Goal: Communication & Community: Answer question/provide support

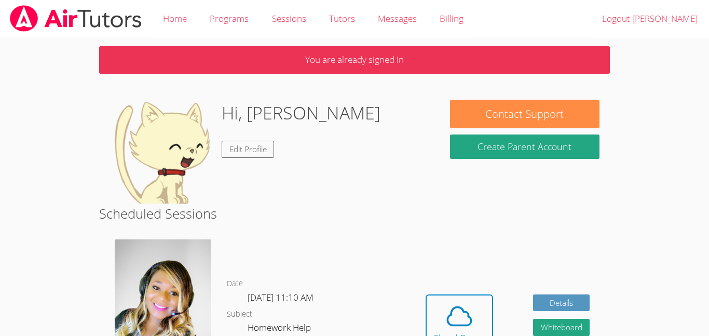
scroll to position [78, 0]
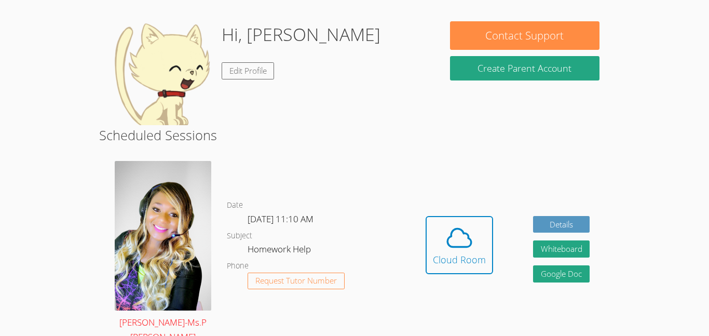
click at [142, 256] on img at bounding box center [163, 235] width 96 height 149
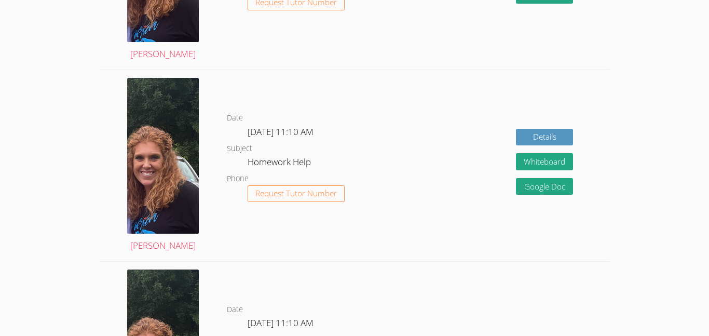
scroll to position [562, 0]
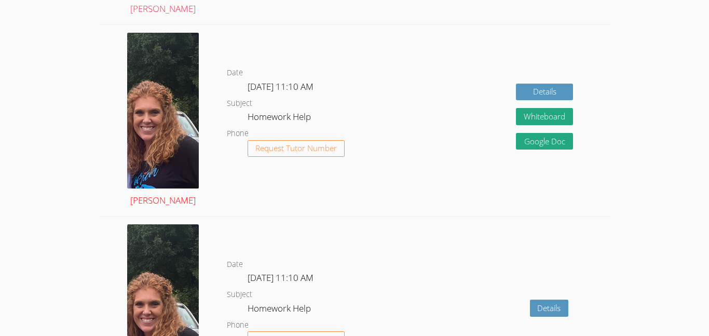
click at [146, 124] on img at bounding box center [163, 111] width 72 height 156
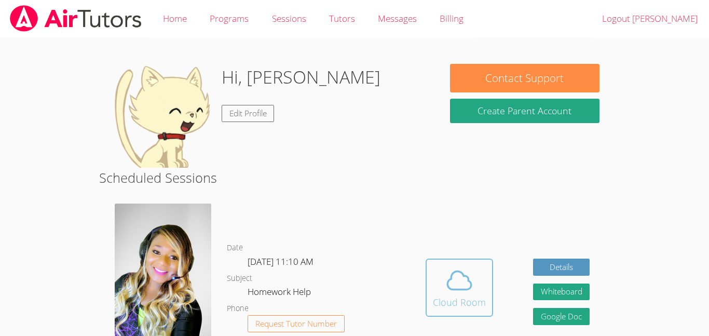
click at [452, 278] on icon at bounding box center [459, 280] width 29 height 29
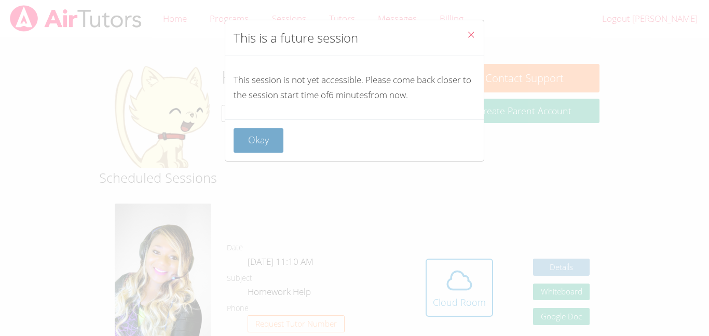
click at [276, 144] on button "Okay" at bounding box center [258, 140] width 50 height 24
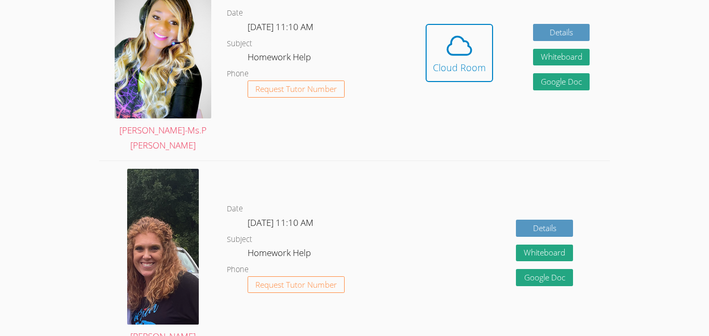
scroll to position [186, 0]
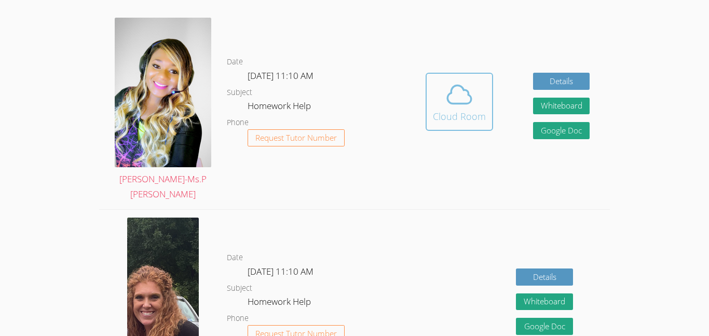
click at [473, 110] on div "Cloud Room" at bounding box center [459, 116] width 53 height 15
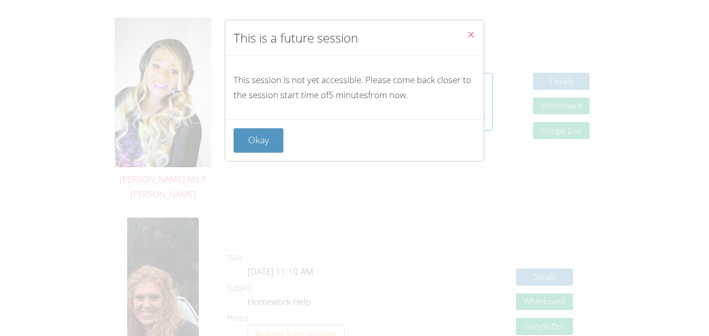
click at [470, 36] on icon "Close" at bounding box center [470, 34] width 9 height 9
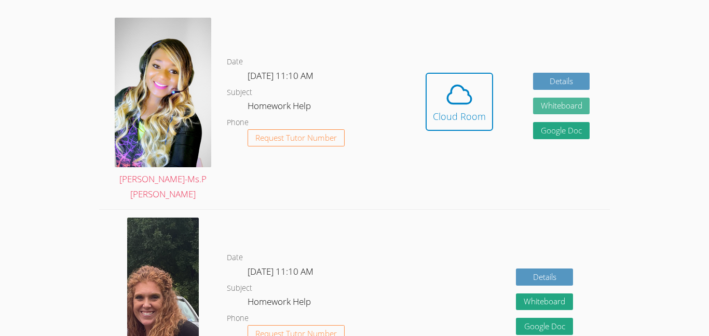
click at [540, 98] on button "Whiteboard" at bounding box center [561, 106] width 57 height 17
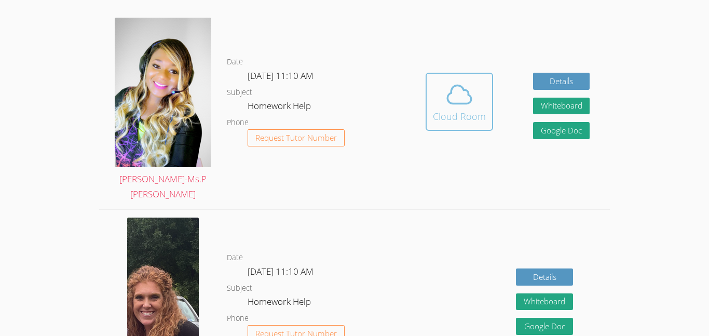
click at [463, 109] on div "Cloud Room" at bounding box center [459, 116] width 53 height 15
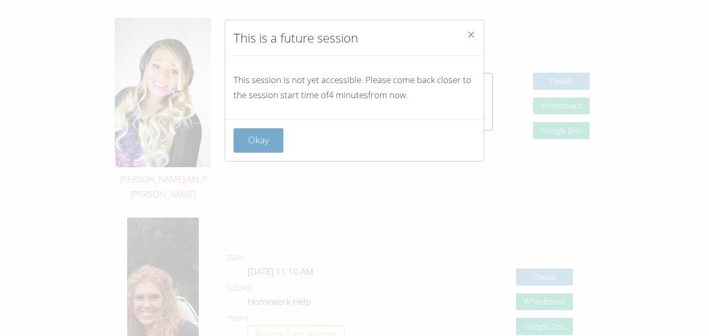
click at [274, 145] on button "Okay" at bounding box center [258, 140] width 50 height 24
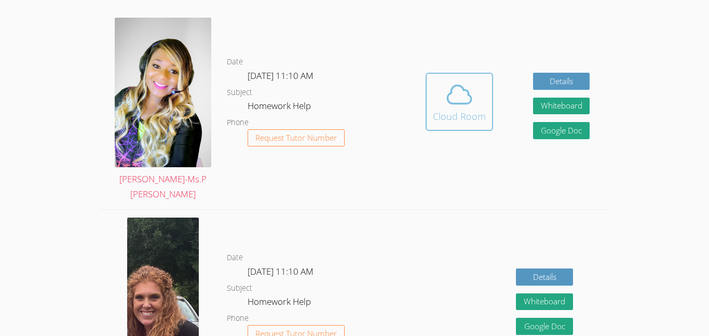
click at [464, 80] on icon at bounding box center [459, 94] width 29 height 29
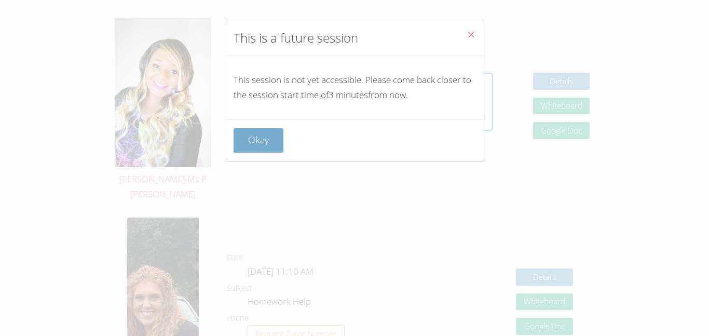
click at [266, 148] on button "Okay" at bounding box center [258, 140] width 50 height 24
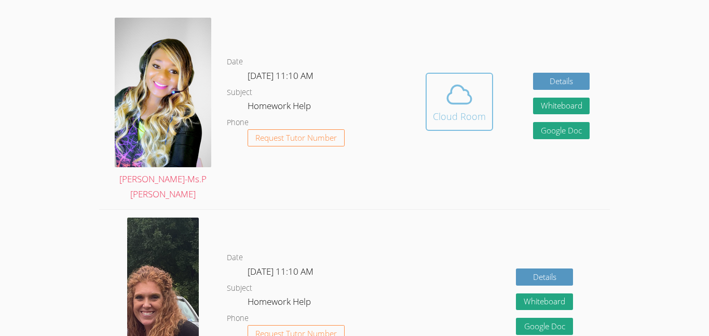
click at [484, 78] on button "Cloud Room" at bounding box center [458, 102] width 67 height 58
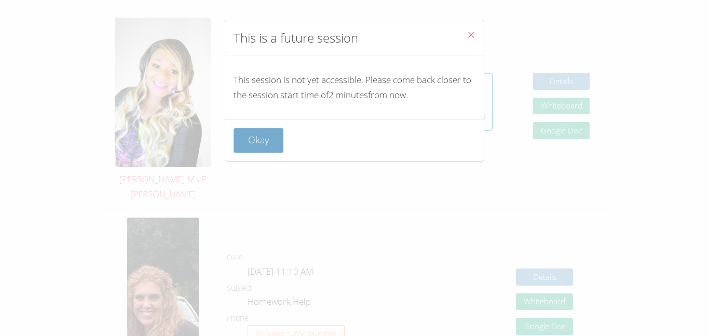
click at [263, 142] on button "Okay" at bounding box center [258, 140] width 50 height 24
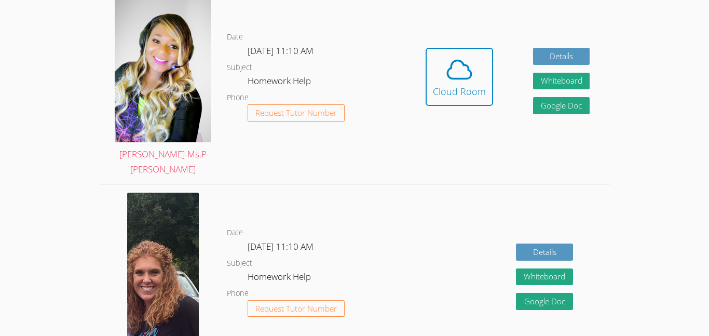
scroll to position [215, 0]
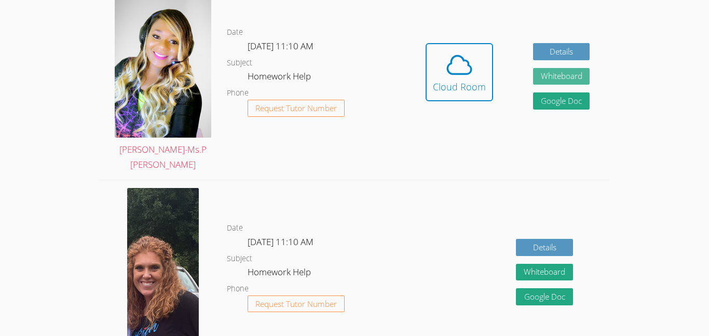
click at [556, 74] on button "Whiteboard" at bounding box center [561, 76] width 57 height 17
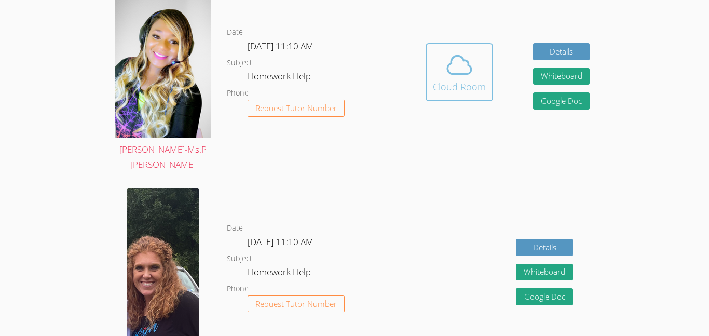
click at [449, 57] on icon at bounding box center [459, 65] width 24 height 18
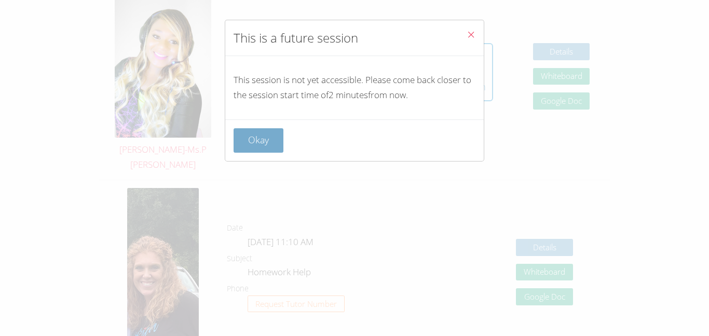
click at [273, 141] on button "Okay" at bounding box center [258, 140] width 50 height 24
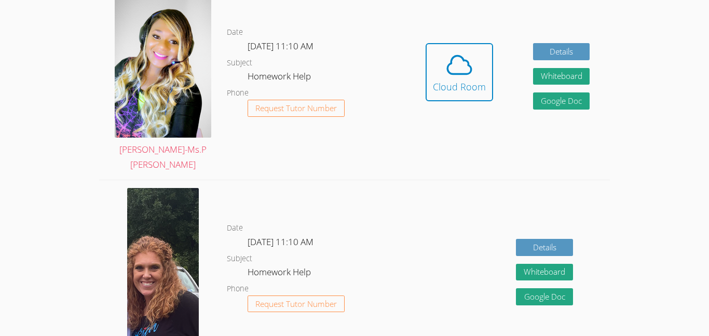
click at [384, 235] on dl "Date Tue Oct 7, 11:10 AM Subject Homework Help Phone Request Tutor Number" at bounding box center [316, 275] width 178 height 108
click at [478, 53] on span at bounding box center [459, 64] width 53 height 29
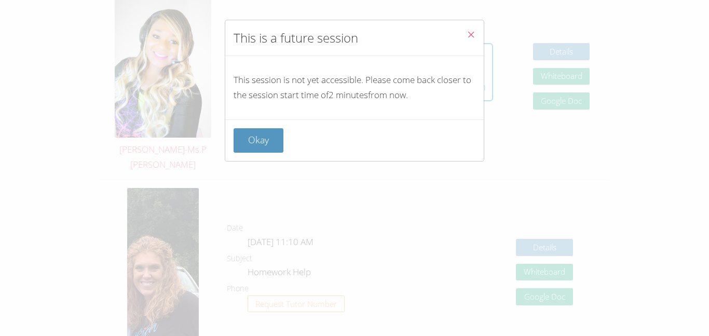
click at [473, 30] on span "Close" at bounding box center [470, 36] width 9 height 12
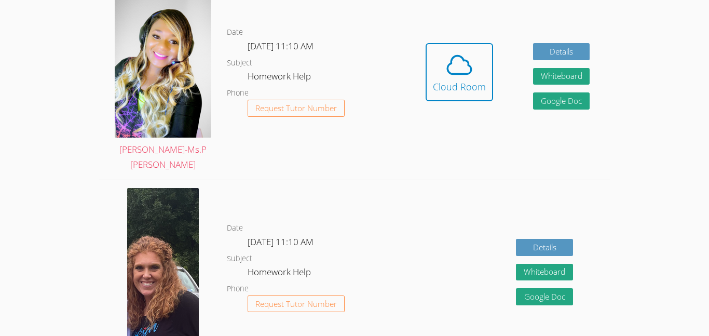
click at [424, 299] on div "Details Whiteboard Hidden Google Doc" at bounding box center [507, 275] width 204 height 191
click at [479, 52] on span at bounding box center [459, 64] width 53 height 29
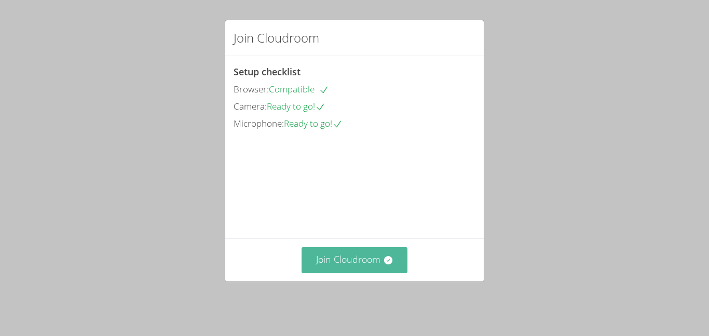
click at [384, 261] on icon at bounding box center [388, 260] width 10 height 10
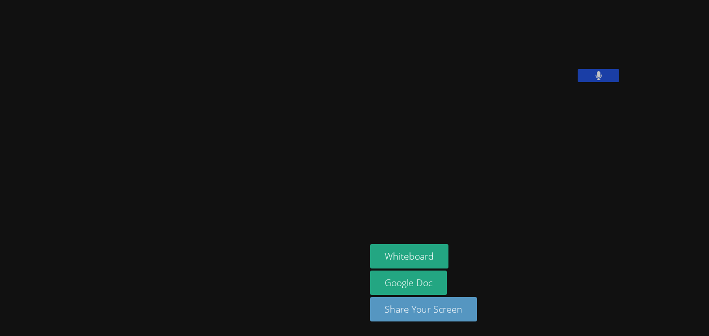
click at [595, 80] on icon at bounding box center [598, 75] width 6 height 9
click at [593, 80] on icon at bounding box center [598, 75] width 11 height 9
click at [595, 80] on icon at bounding box center [598, 75] width 6 height 9
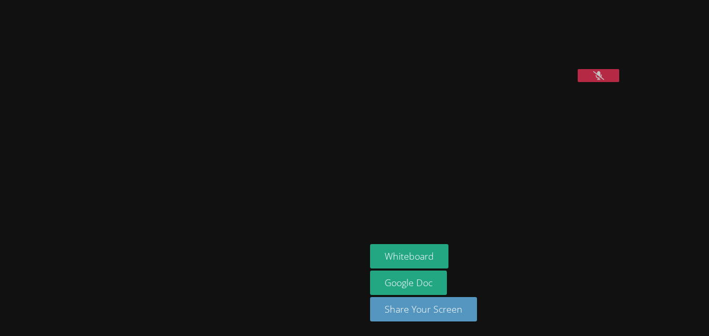
click at [593, 80] on icon at bounding box center [598, 75] width 11 height 9
click at [595, 80] on icon at bounding box center [598, 75] width 6 height 9
click at [593, 80] on icon at bounding box center [598, 75] width 11 height 9
click at [577, 82] on button at bounding box center [597, 75] width 41 height 13
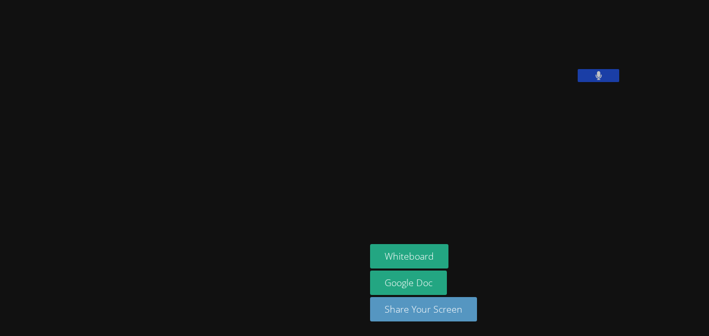
click at [577, 82] on button at bounding box center [597, 75] width 41 height 13
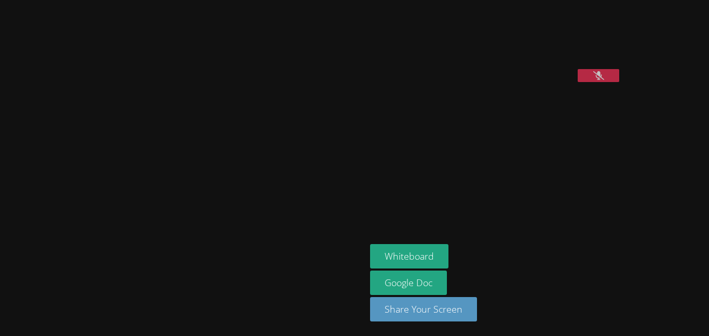
click at [577, 82] on button at bounding box center [597, 75] width 41 height 13
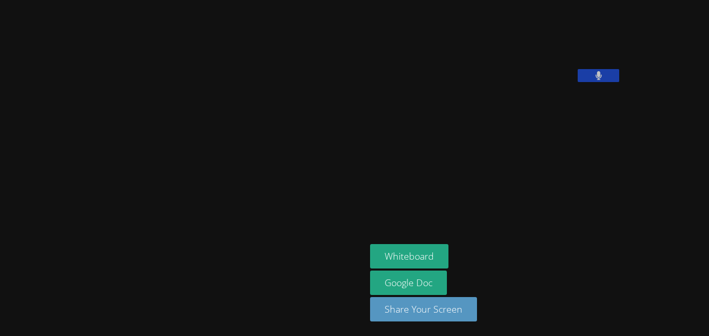
click at [577, 82] on button at bounding box center [597, 75] width 41 height 13
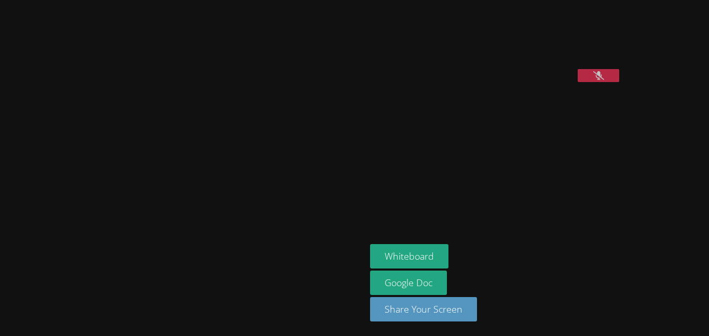
click at [577, 82] on button at bounding box center [597, 75] width 41 height 13
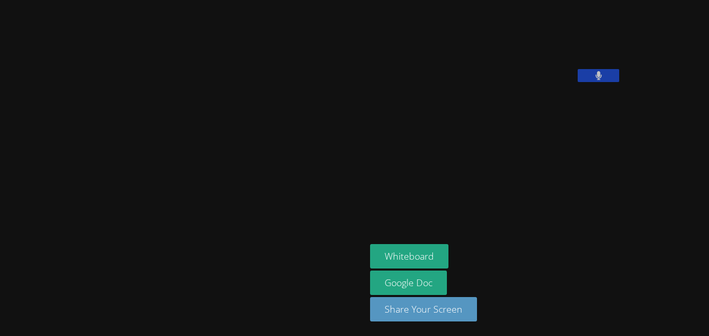
click at [577, 82] on button at bounding box center [597, 75] width 41 height 13
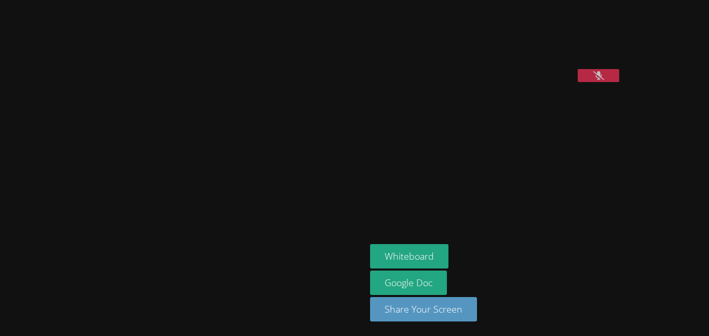
click at [577, 82] on button at bounding box center [597, 75] width 41 height 13
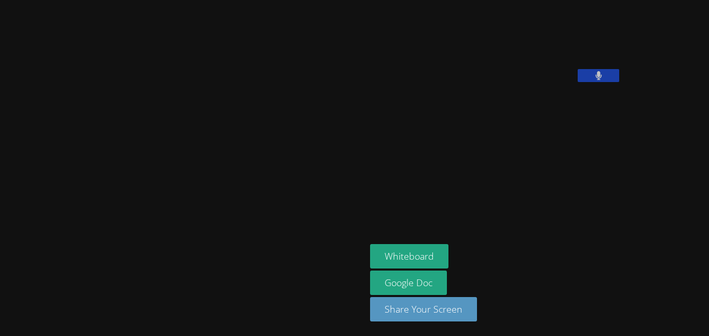
click at [577, 82] on button at bounding box center [597, 75] width 41 height 13
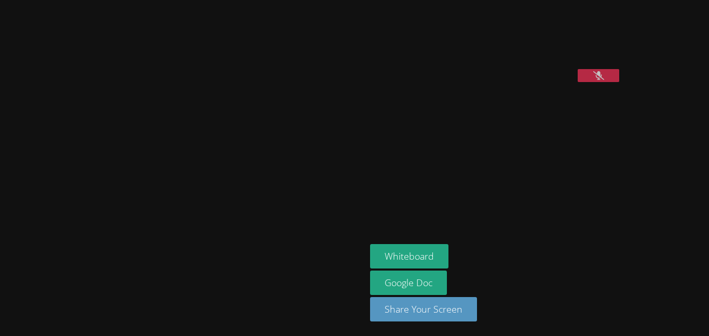
click at [577, 82] on button at bounding box center [597, 75] width 41 height 13
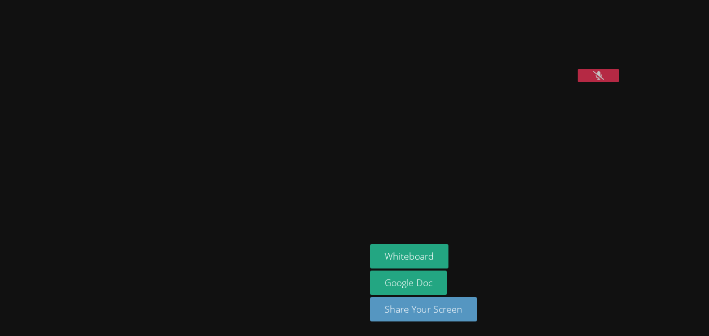
click at [577, 82] on button at bounding box center [597, 75] width 41 height 13
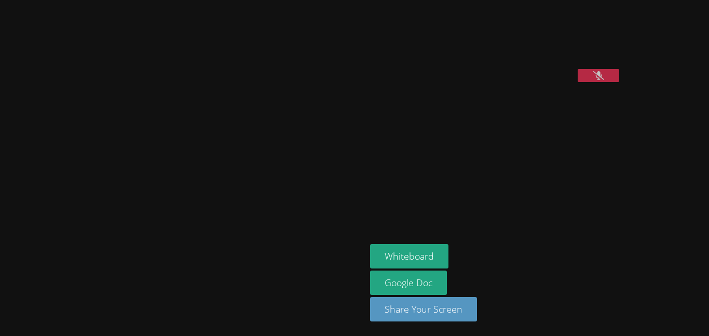
click at [577, 82] on button at bounding box center [597, 75] width 41 height 13
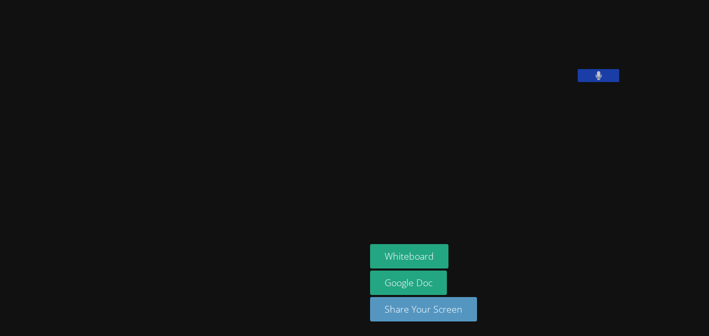
click at [577, 82] on button at bounding box center [597, 75] width 41 height 13
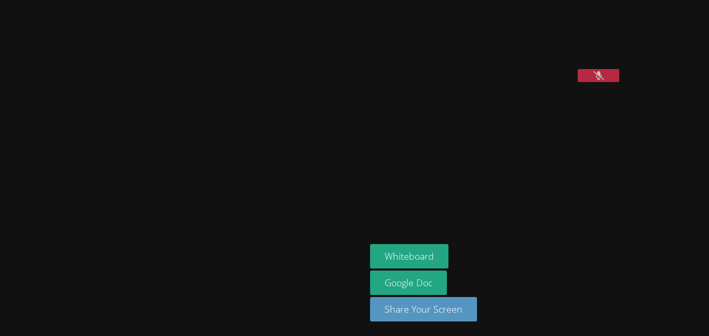
click at [577, 82] on button at bounding box center [597, 75] width 41 height 13
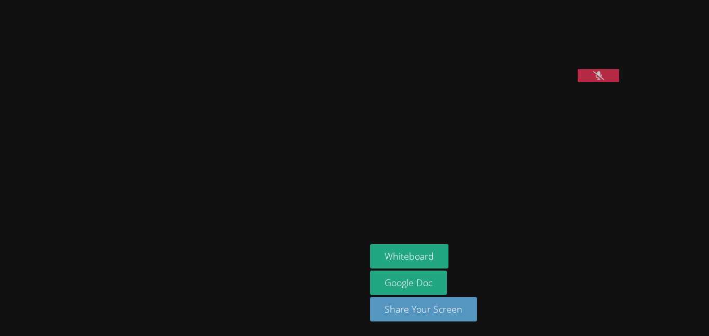
click at [577, 82] on button at bounding box center [597, 75] width 41 height 13
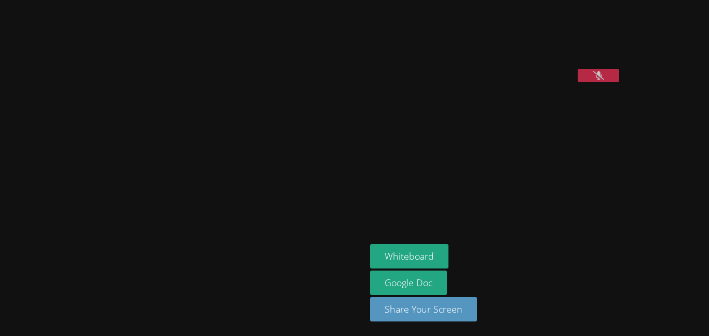
click at [577, 82] on button at bounding box center [597, 75] width 41 height 13
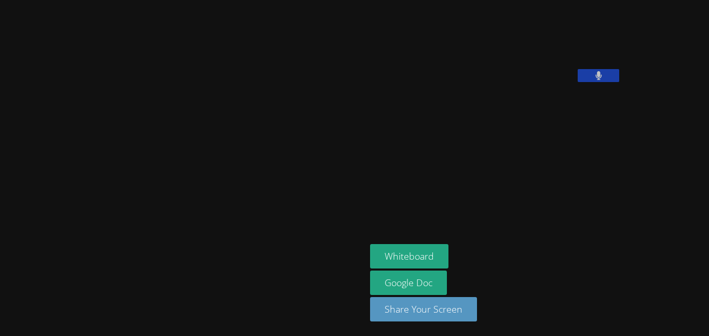
click at [577, 82] on button at bounding box center [597, 75] width 41 height 13
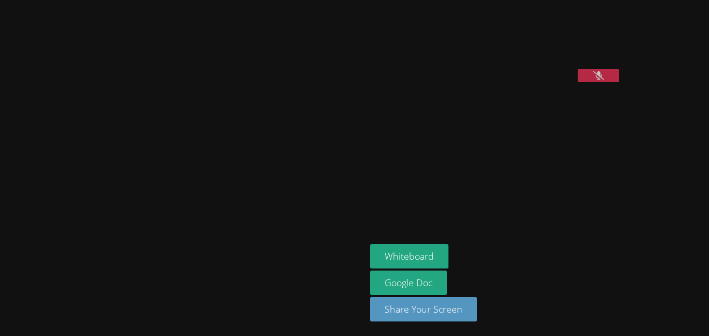
click at [577, 82] on button at bounding box center [597, 75] width 41 height 13
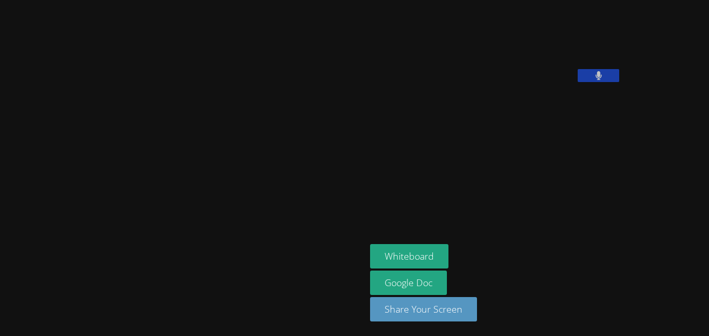
click at [577, 82] on button at bounding box center [597, 75] width 41 height 13
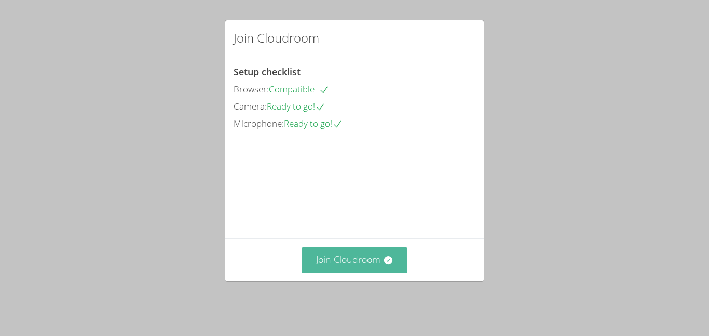
click at [372, 266] on button "Join Cloudroom" at bounding box center [354, 259] width 106 height 25
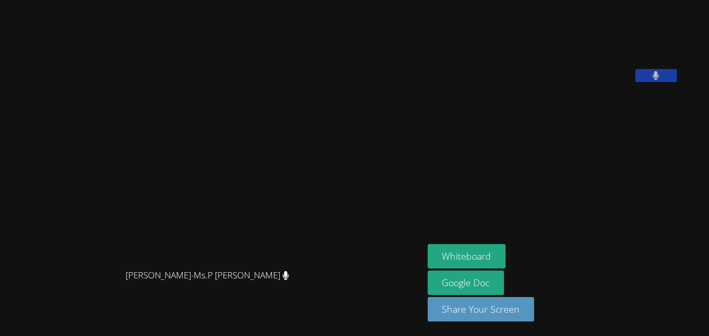
click at [289, 94] on video at bounding box center [212, 147] width 156 height 233
click at [487, 262] on button "Whiteboard" at bounding box center [466, 256] width 78 height 24
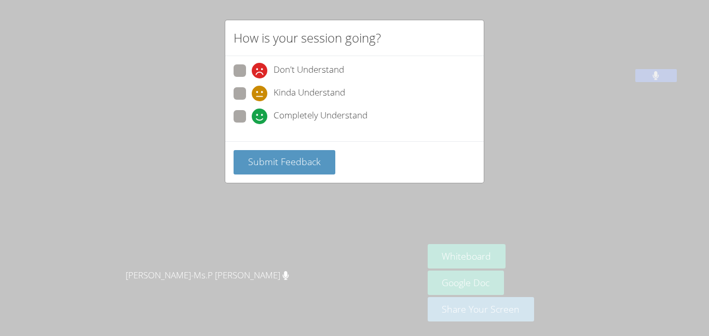
click at [252, 101] on span at bounding box center [252, 101] width 0 height 0
click at [252, 96] on input "Kinda Understand" at bounding box center [256, 91] width 9 height 9
radio input "true"
click at [259, 159] on span "Submit Feedback" at bounding box center [284, 161] width 73 height 12
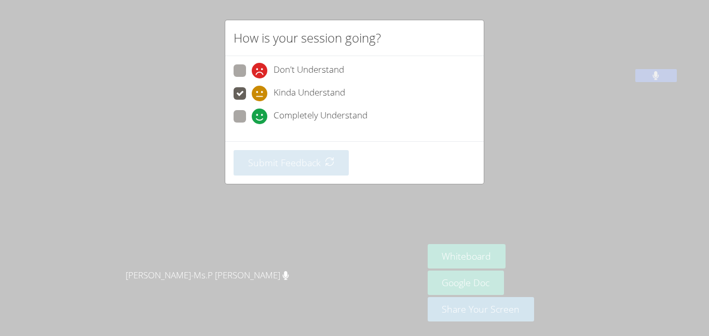
click at [252, 124] on span at bounding box center [252, 124] width 0 height 0
click at [252, 115] on input "Completely Understand" at bounding box center [256, 114] width 9 height 9
radio input "true"
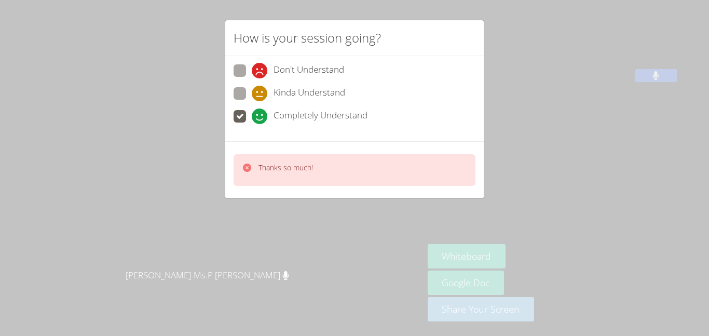
click at [101, 147] on div "How is your session going? Don't Understand Kinda Understand Completely Underst…" at bounding box center [354, 168] width 709 height 336
